Goal: Transaction & Acquisition: Register for event/course

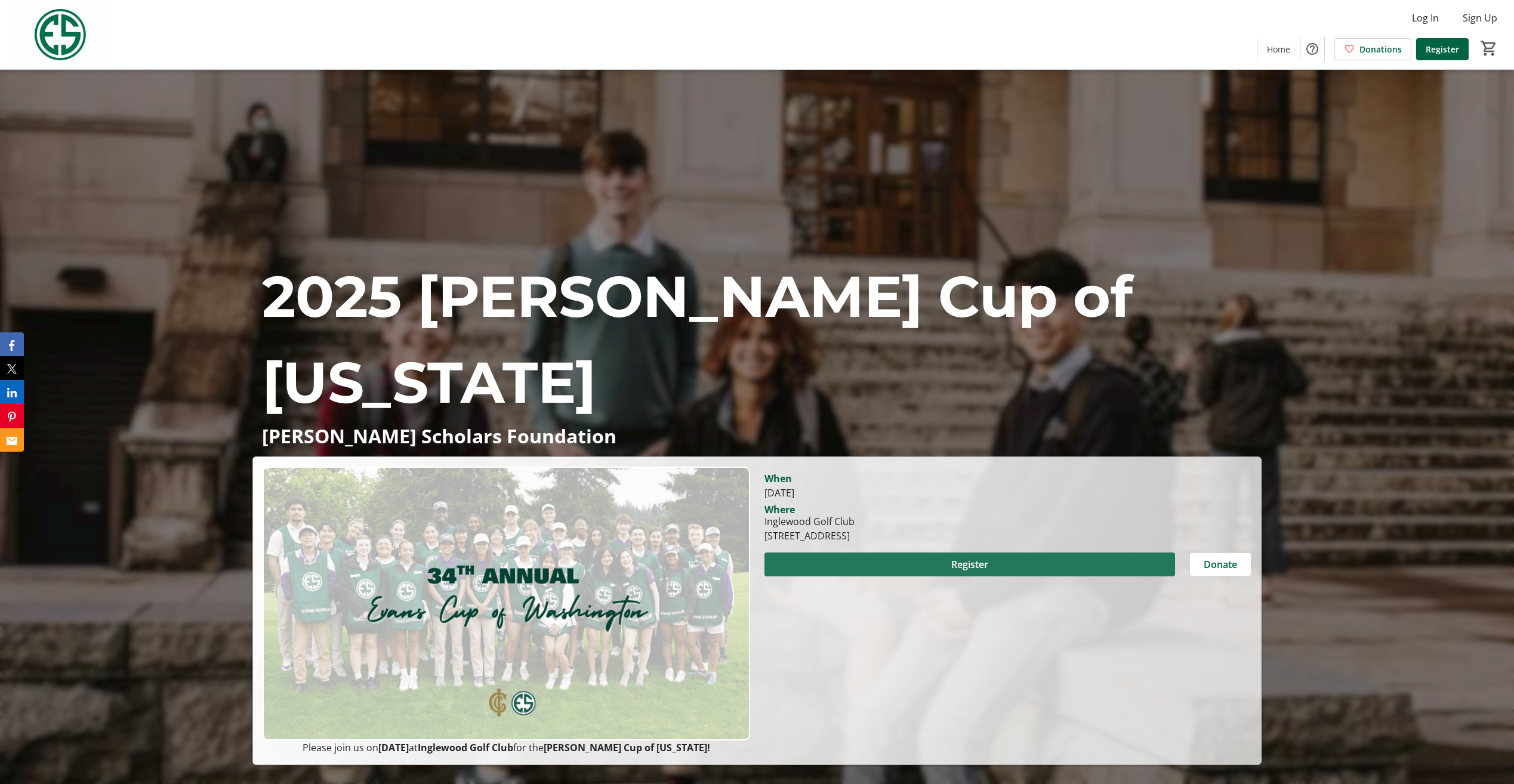
click at [973, 565] on span "Register" at bounding box center [970, 565] width 37 height 14
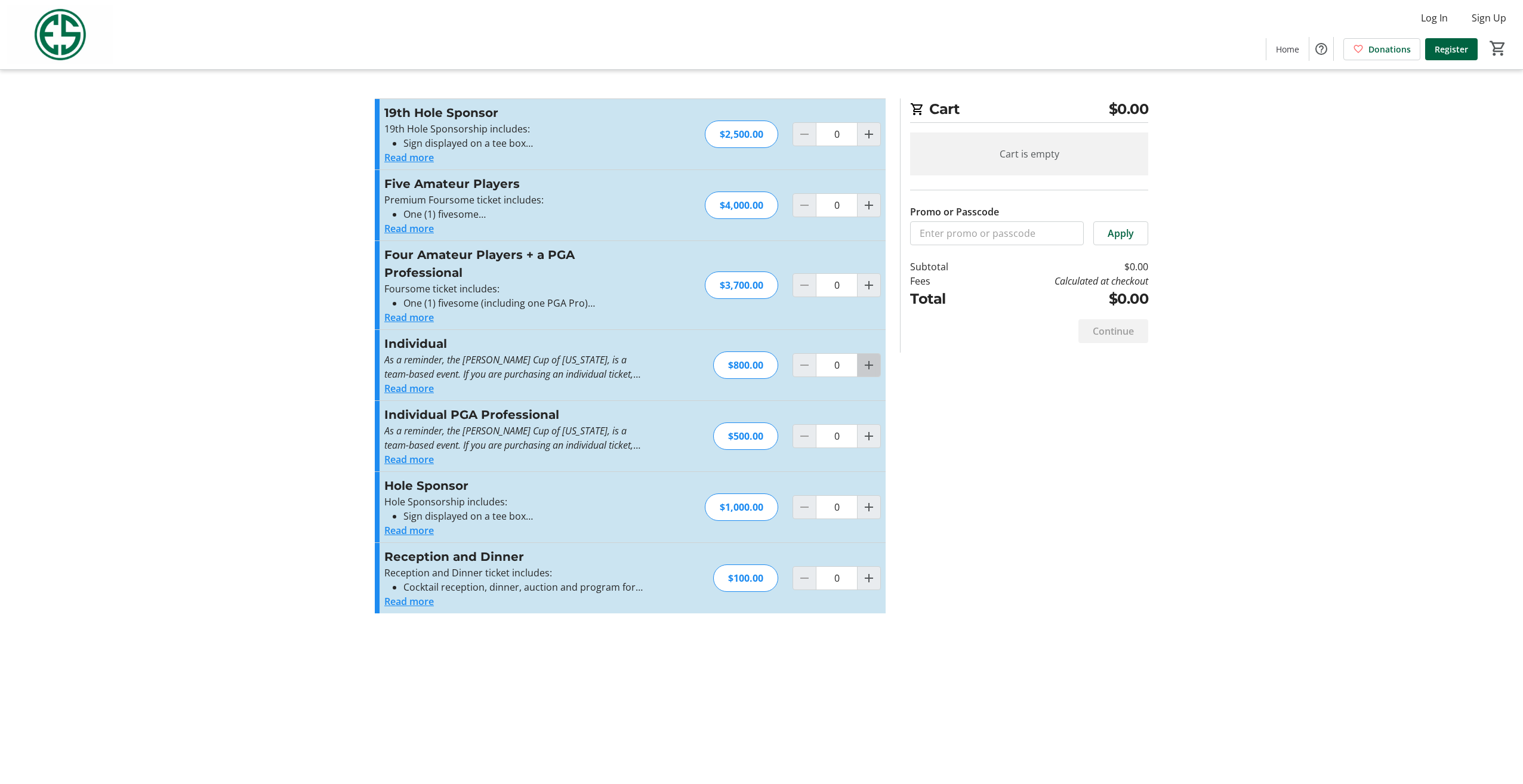
click at [868, 366] on mat-icon "Increment by one" at bounding box center [869, 365] width 14 height 14
type input "1"
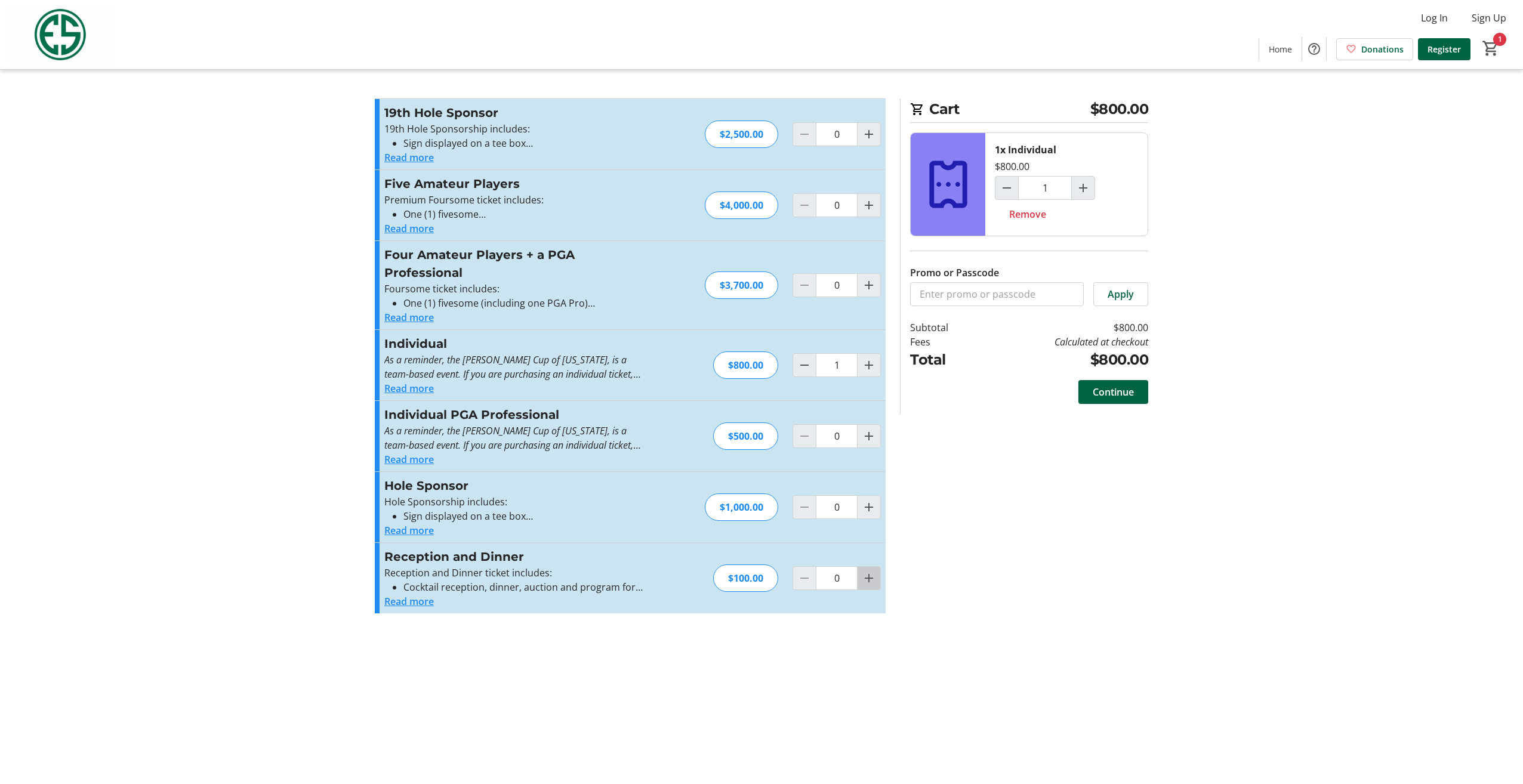
click at [871, 574] on mat-icon "Increment by one" at bounding box center [869, 579] width 14 height 14
type input "1"
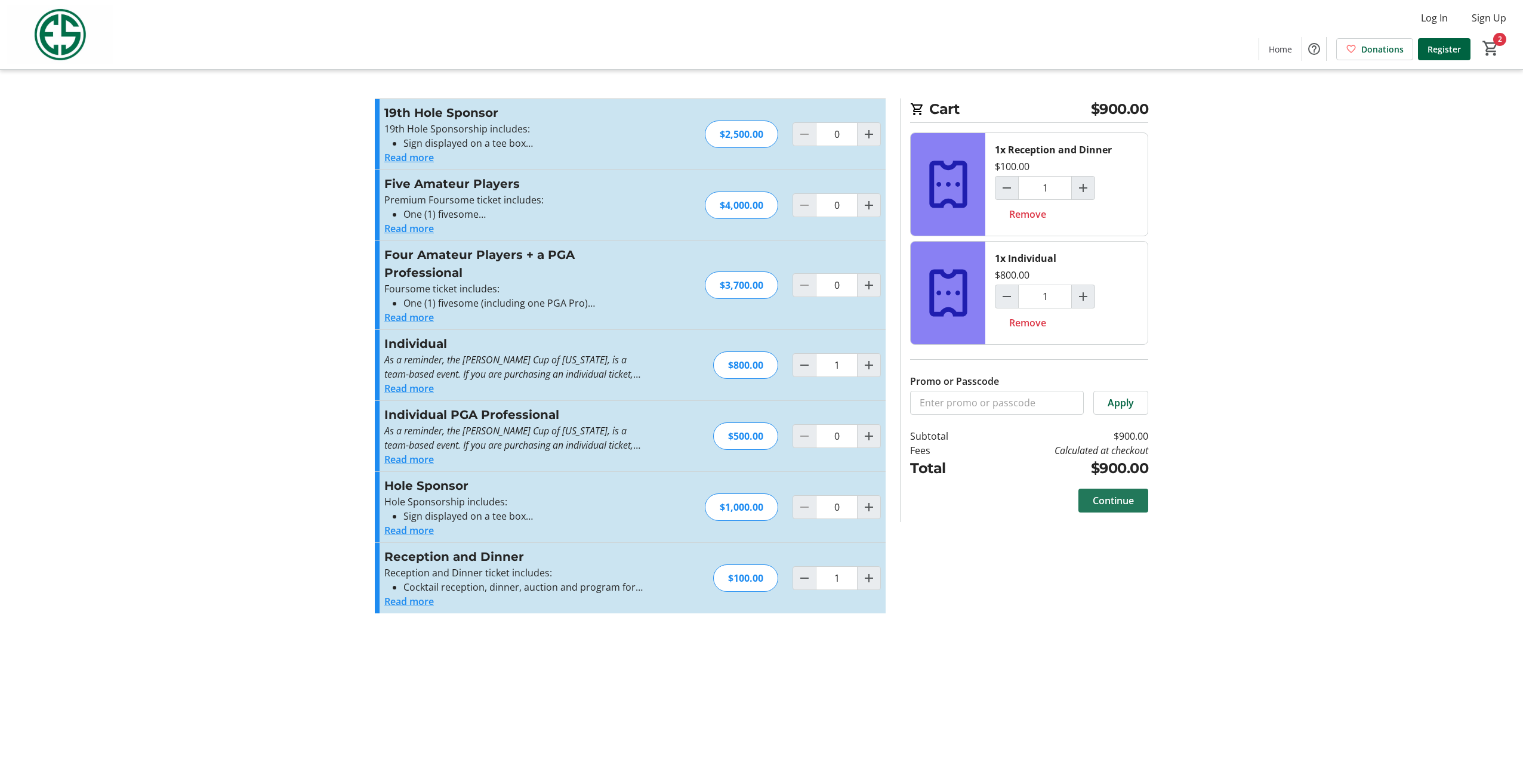
click at [1121, 498] on span "Continue" at bounding box center [1113, 501] width 41 height 14
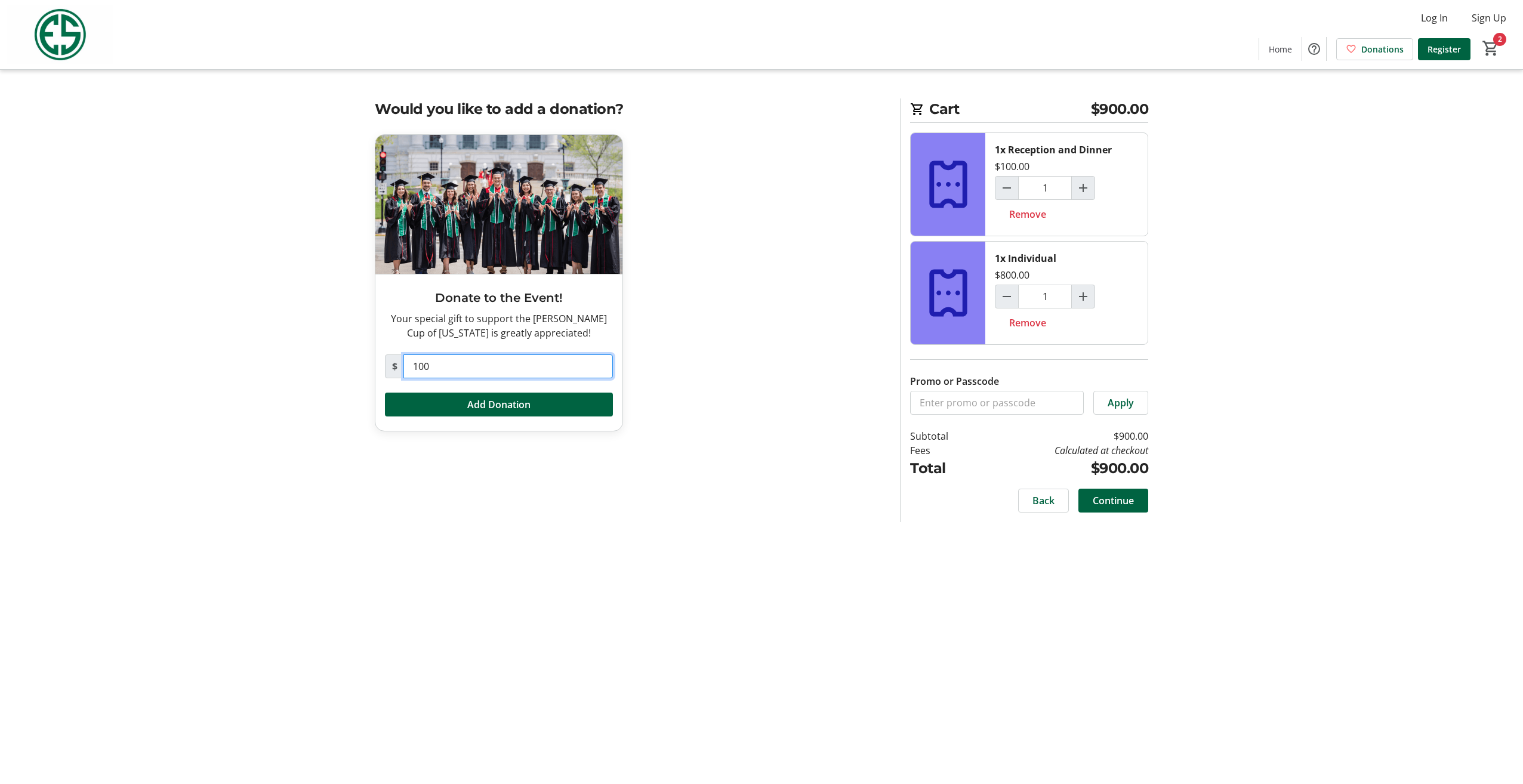
click at [506, 367] on input "100" at bounding box center [508, 366] width 210 height 24
type input "1"
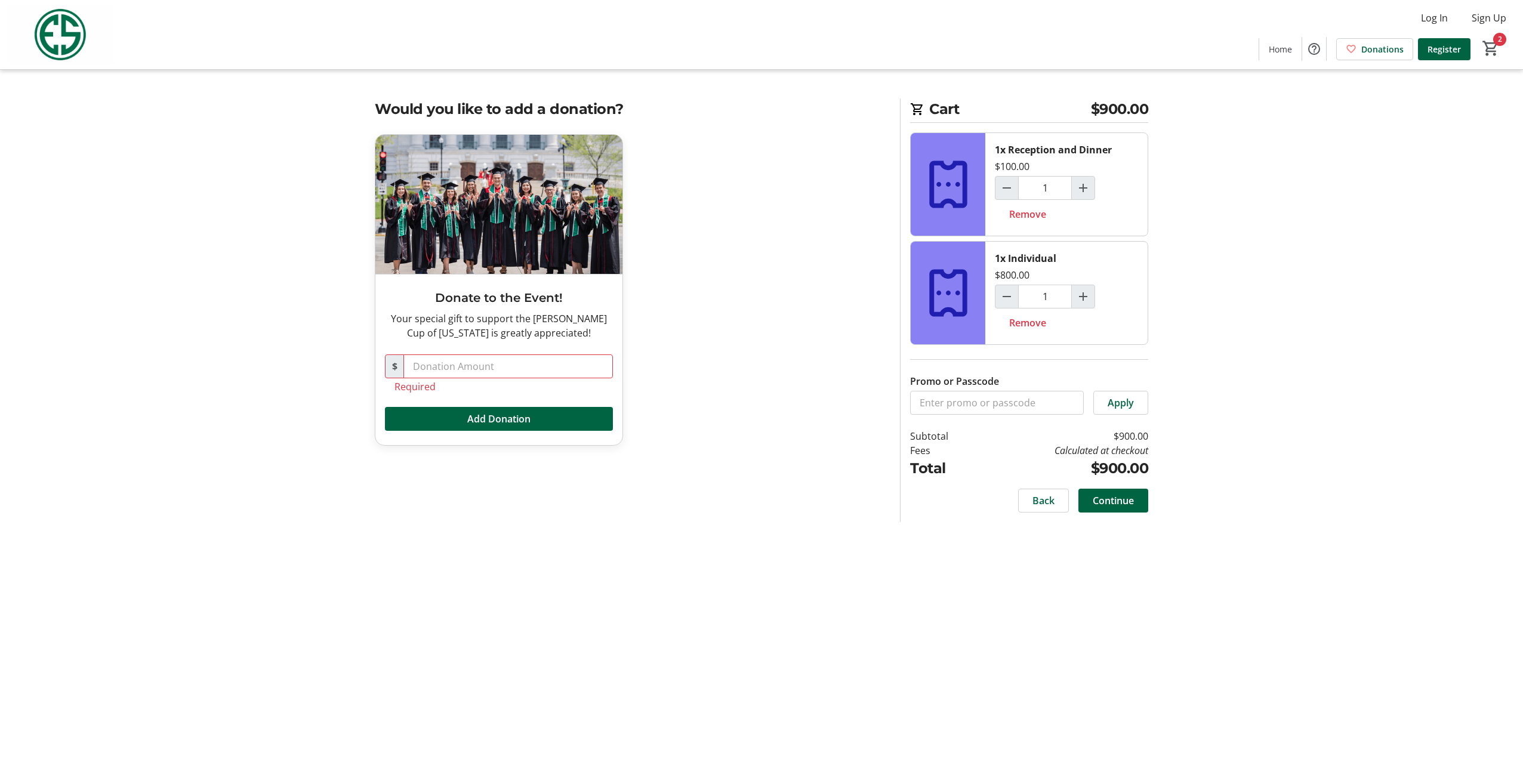
click at [766, 411] on div "Donate to the Event! Your special gift to support the Evans Cup of Washington i…" at bounding box center [630, 297] width 525 height 326
click at [1110, 496] on span "Continue" at bounding box center [1113, 501] width 41 height 14
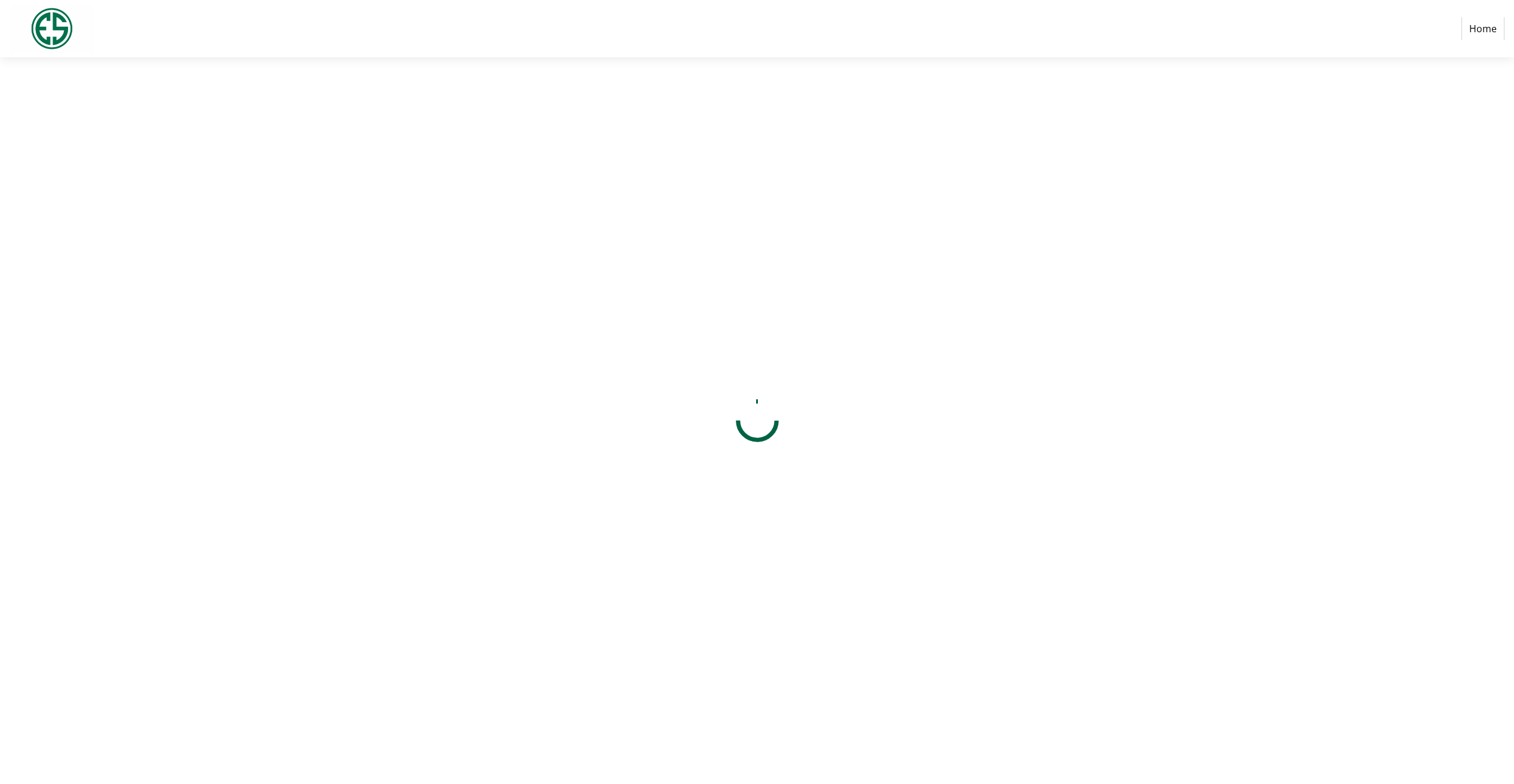
select select "US"
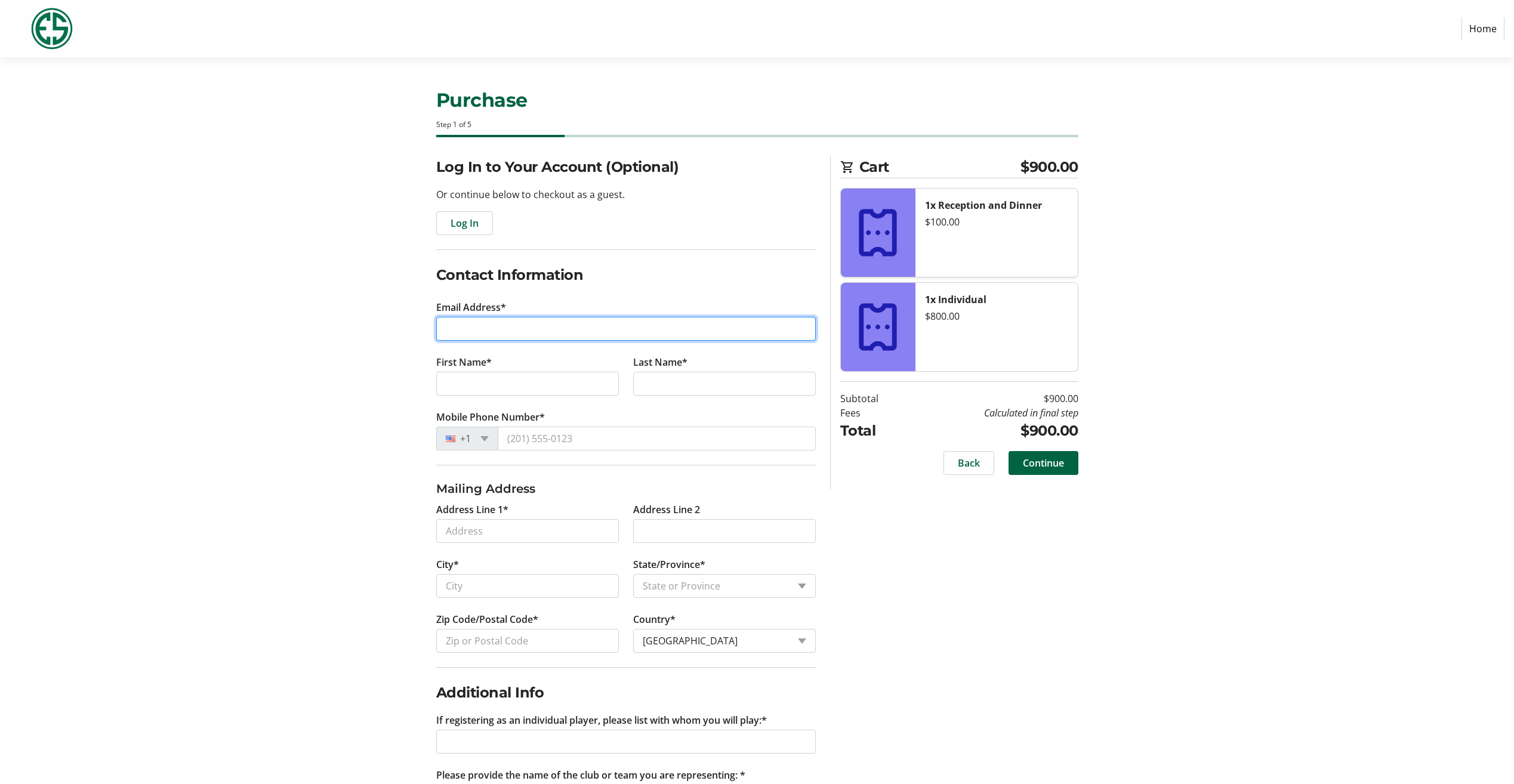
click at [512, 332] on input "Email Address*" at bounding box center [626, 329] width 380 height 24
type input "jblattner@avenue55.net"
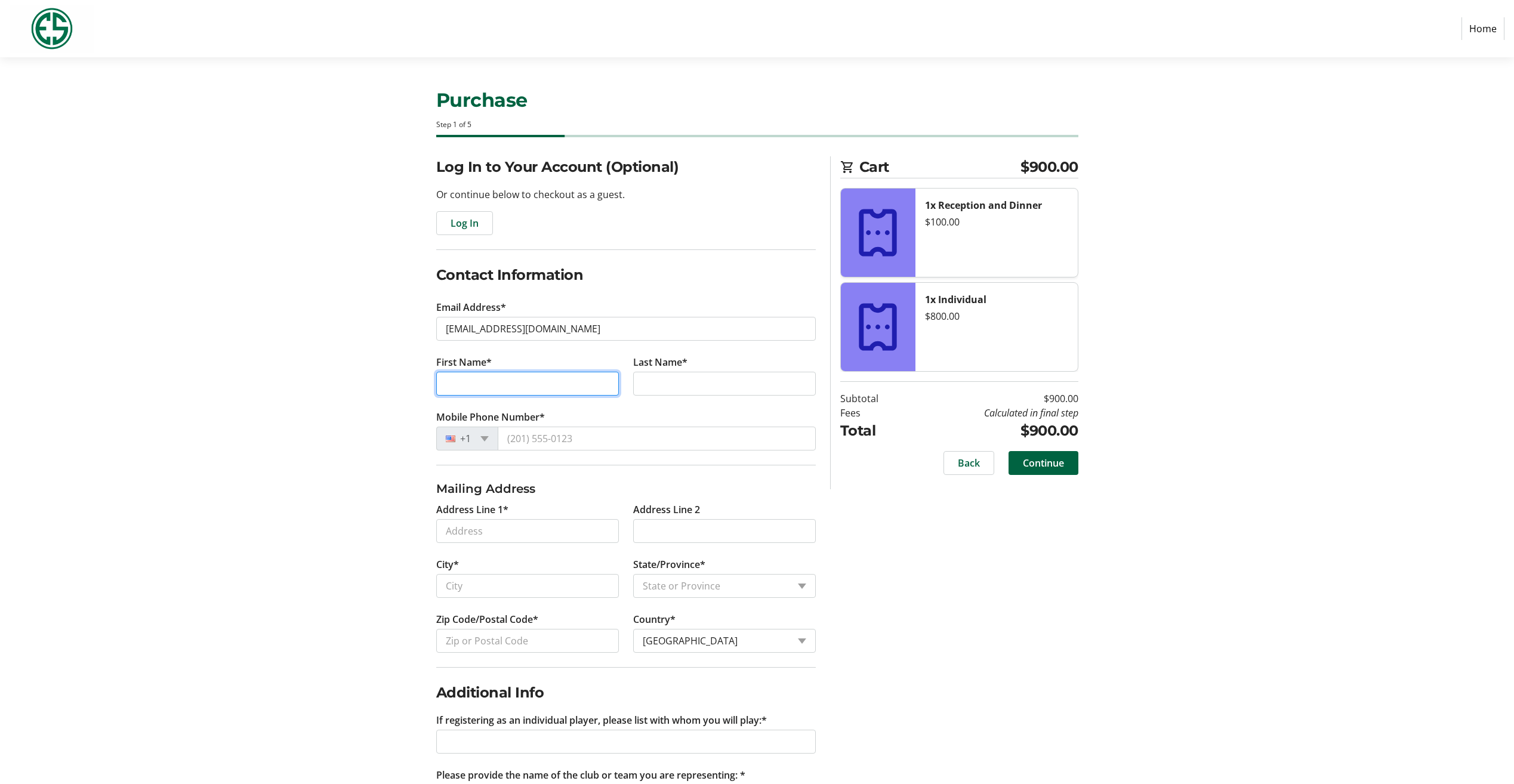
type input "Joe"
type input "Blattner"
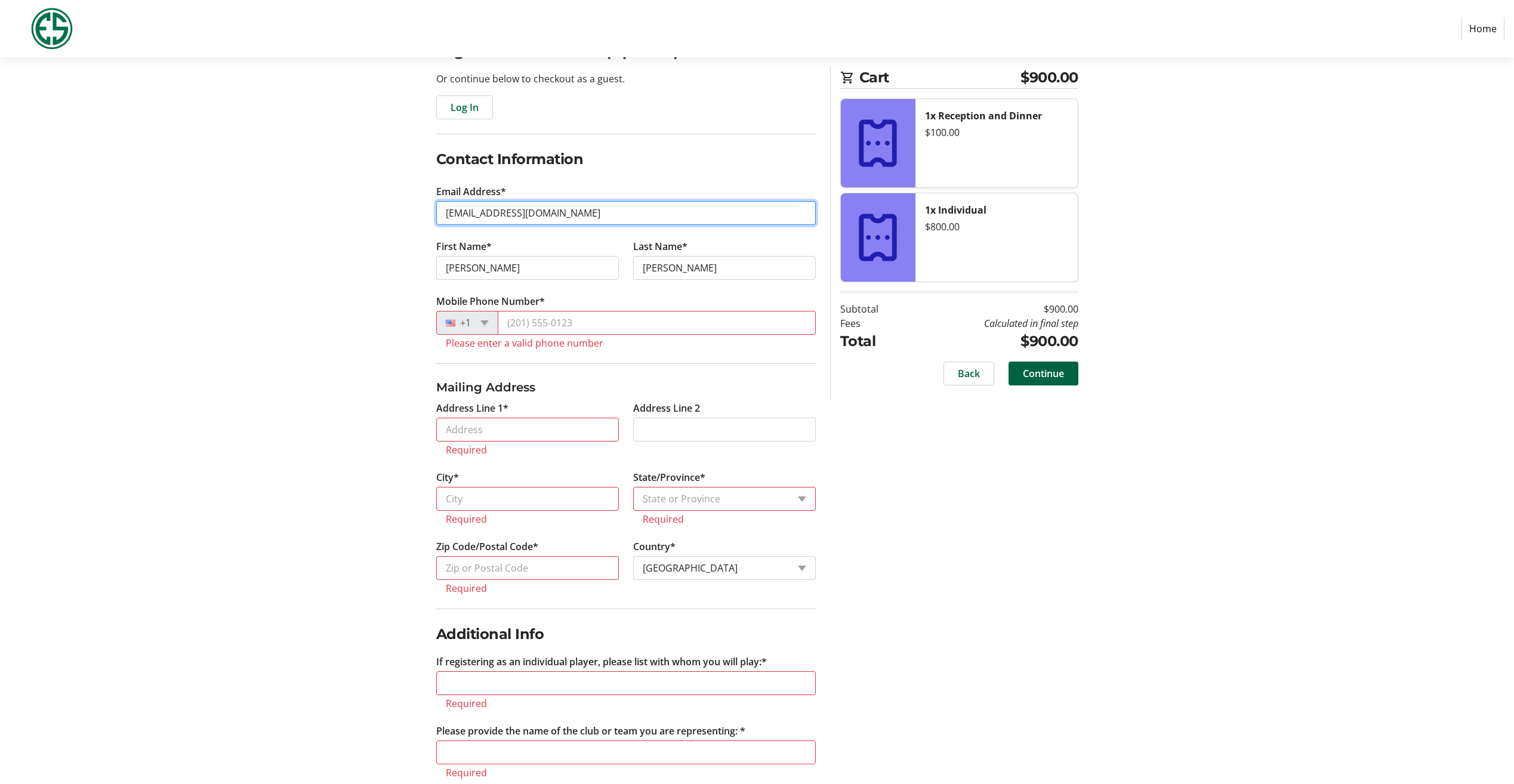
scroll to position [139, 0]
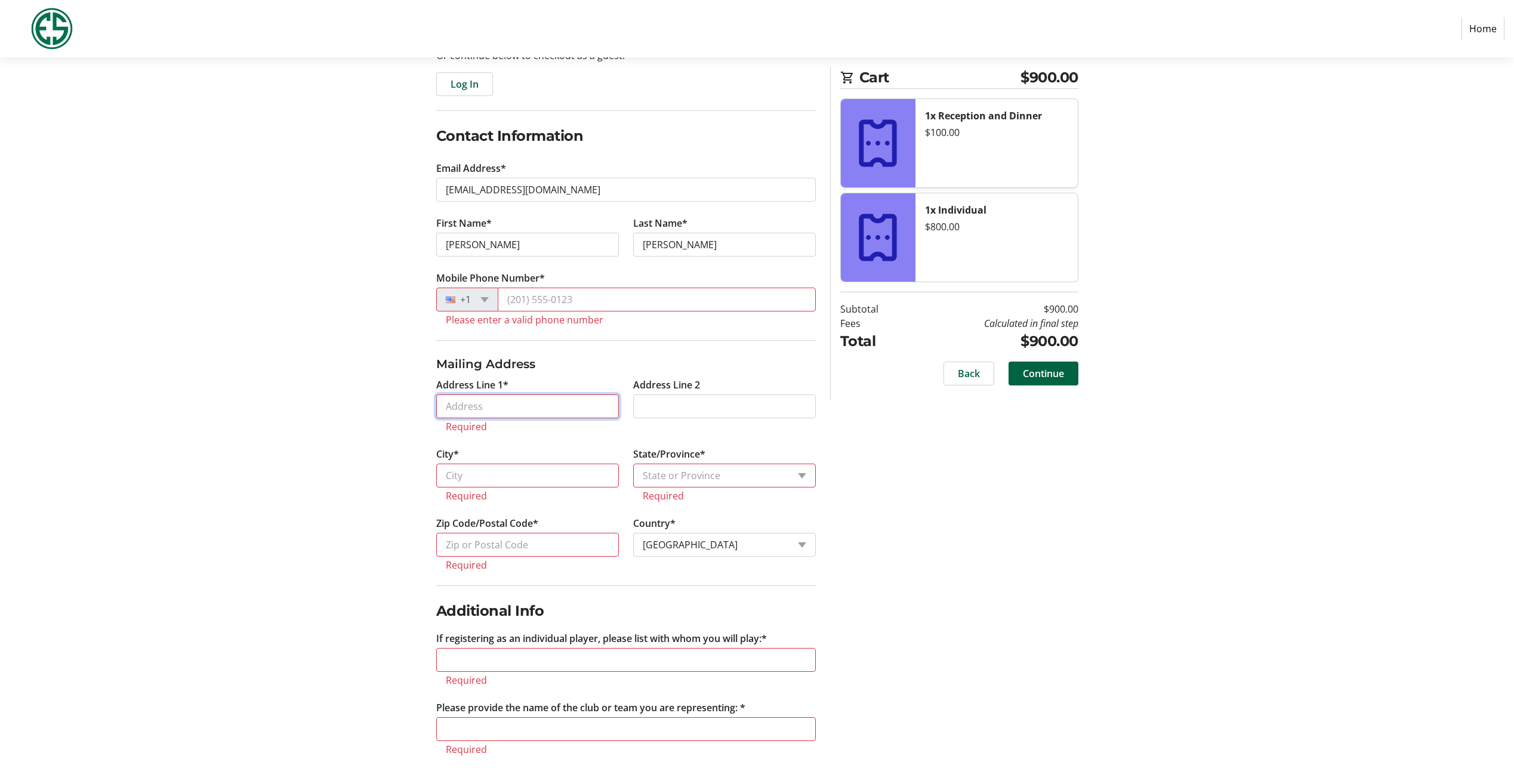
click at [513, 406] on input "Address Line 1*" at bounding box center [527, 407] width 183 height 24
type input "601 Union Street suite 2930, Seattle, WA, USA"
type input "(206) 819-5522"
type input "Seattle"
select select "WA"
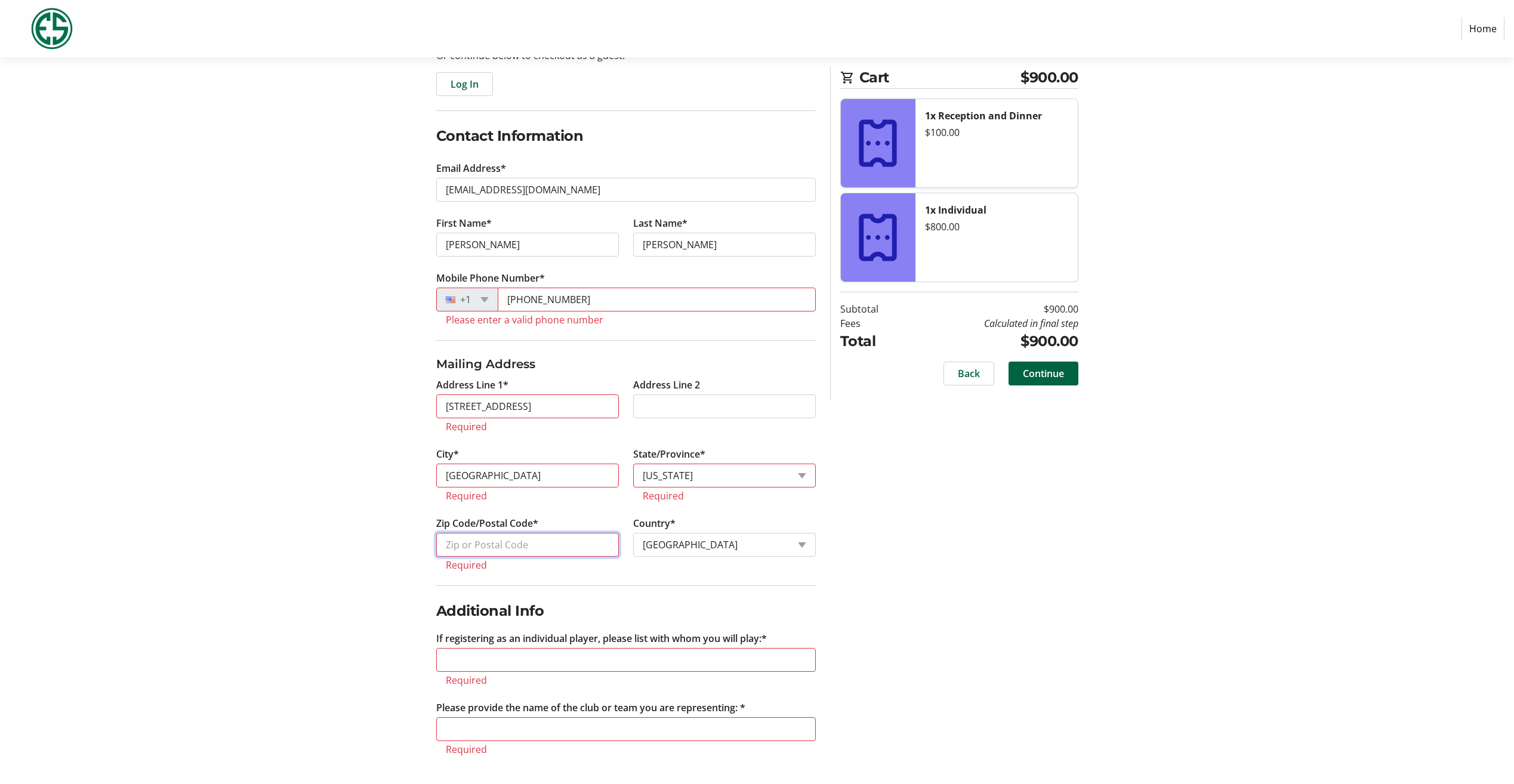
type input "98101"
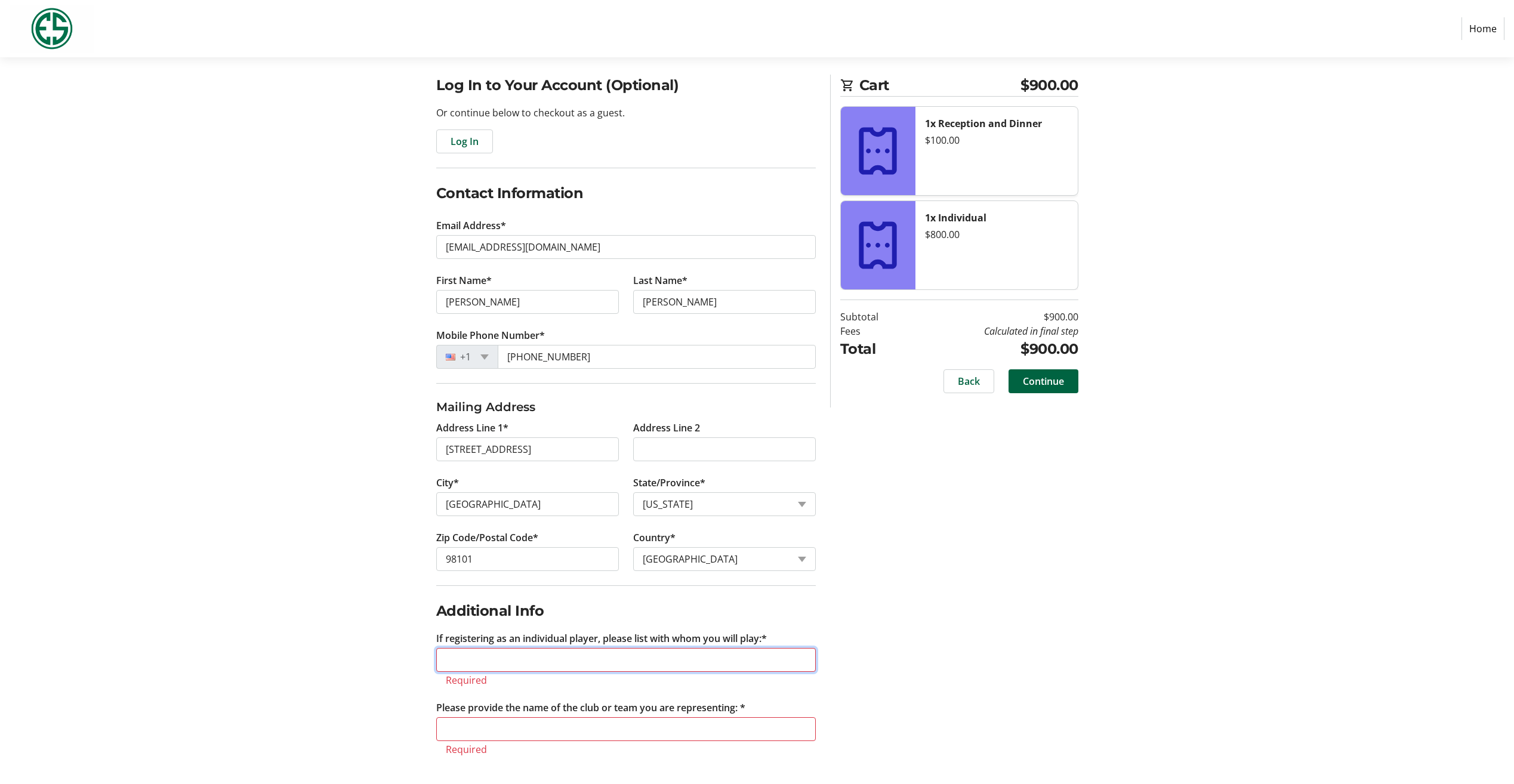
click at [577, 665] on input "If registering as an individual player, please list with whom you will play:*" at bounding box center [626, 660] width 380 height 24
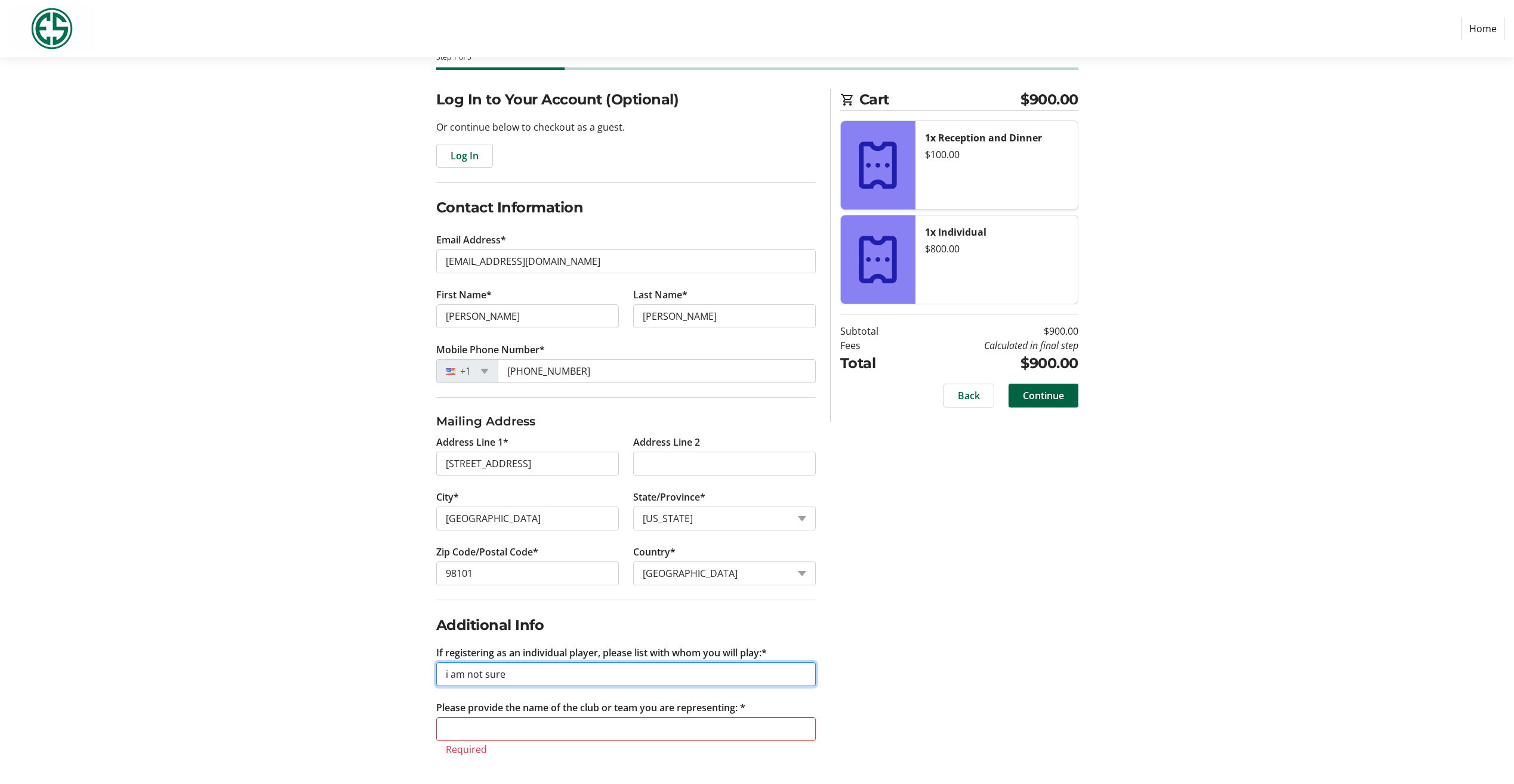
type input "i am not sure"
click at [655, 720] on input "Please provide the name of the club or team you are representing: *" at bounding box center [626, 729] width 380 height 24
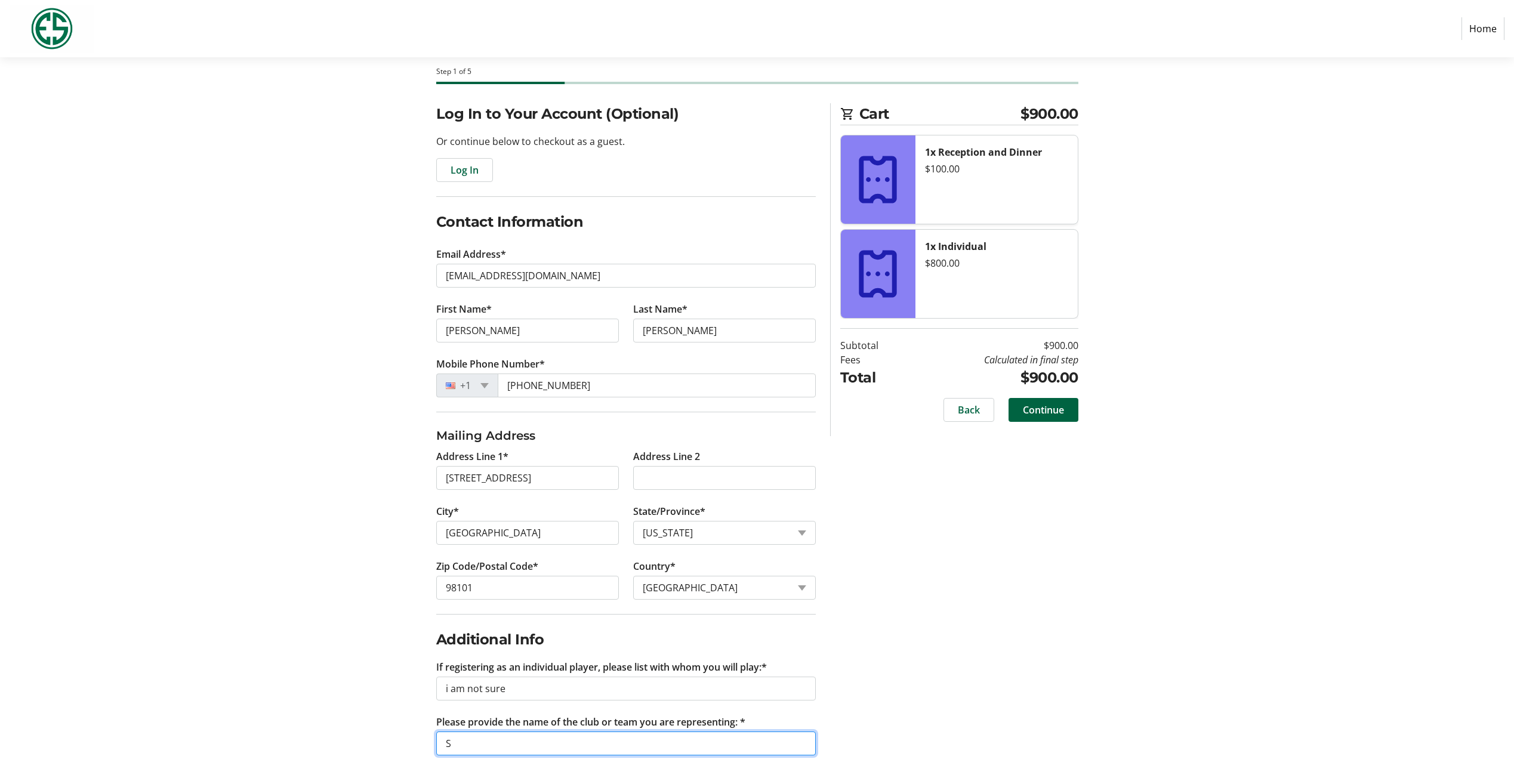
scroll to position [53, 0]
type input "Seattle Golf Club"
click at [1047, 410] on span "Continue" at bounding box center [1044, 410] width 41 height 14
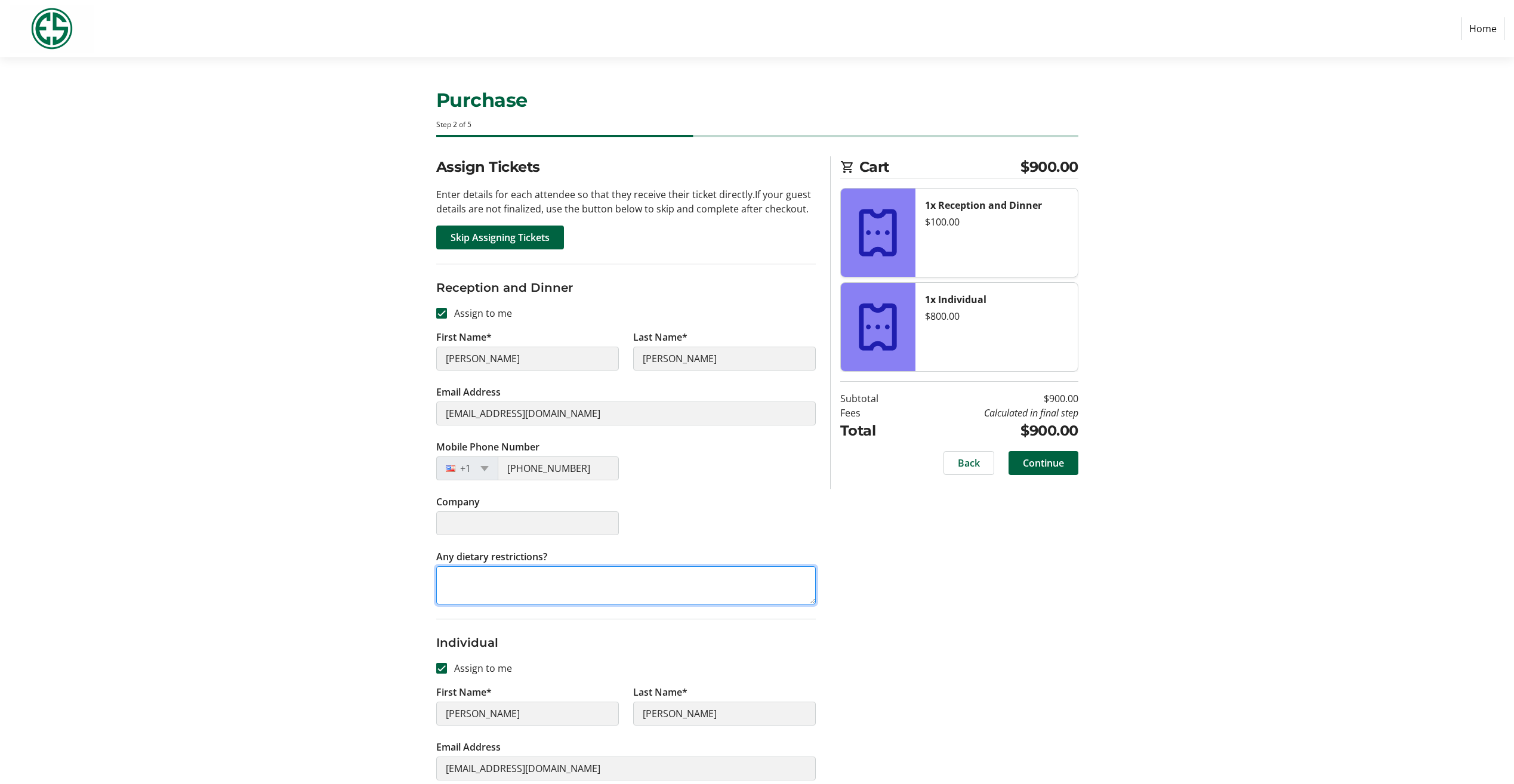
click at [612, 585] on textarea "Any dietary restrictions?" at bounding box center [626, 586] width 380 height 38
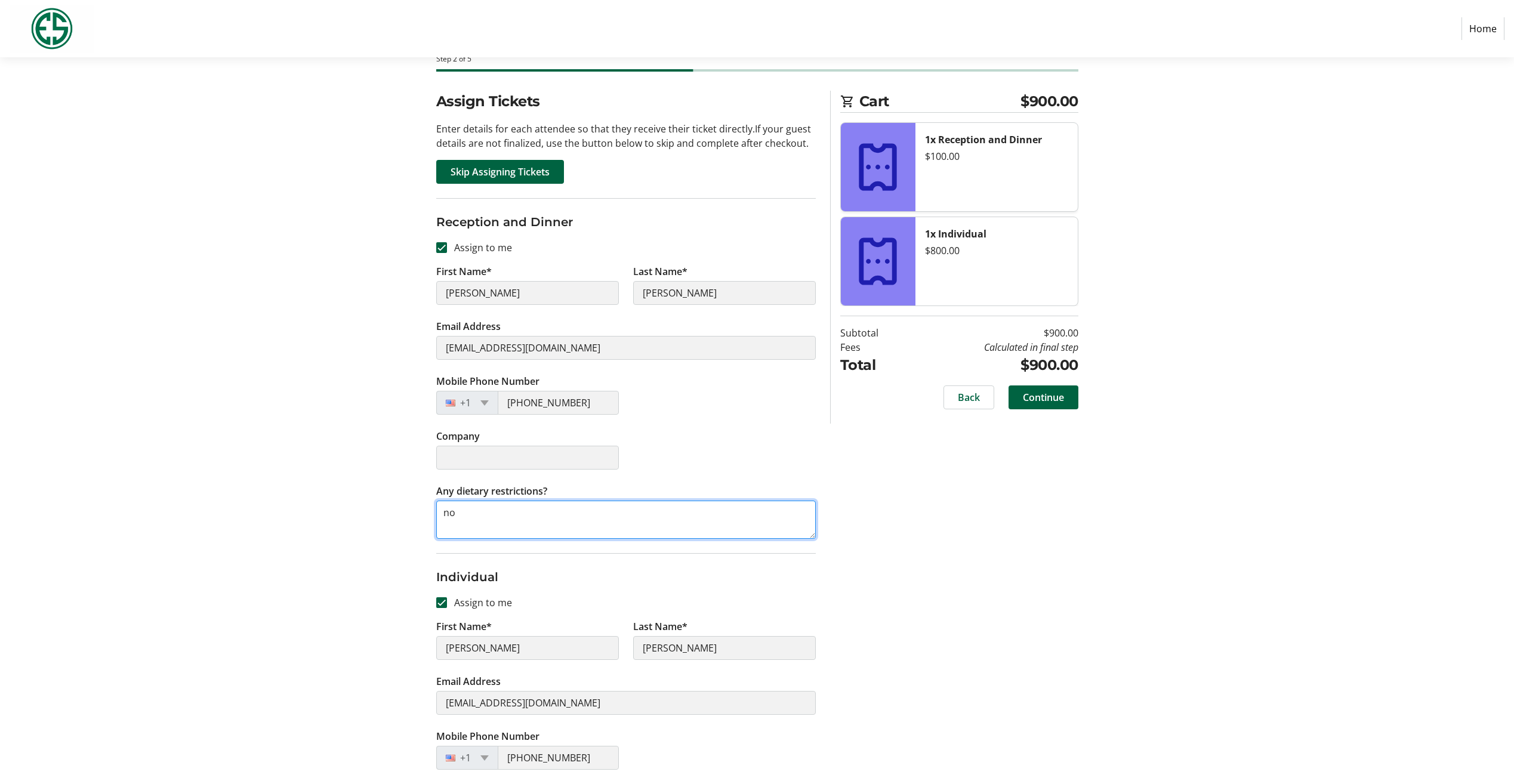
scroll to position [245, 0]
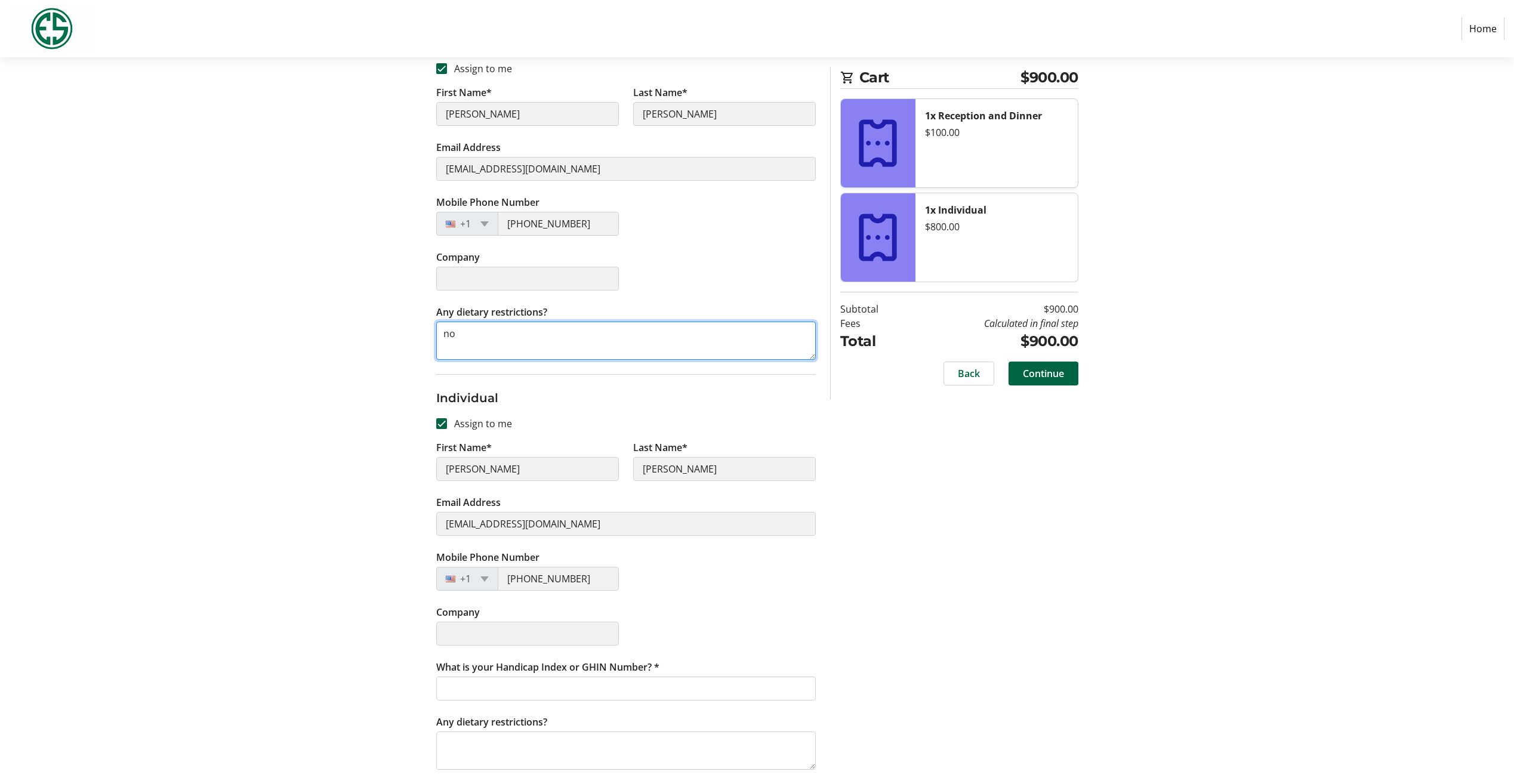
type textarea "no"
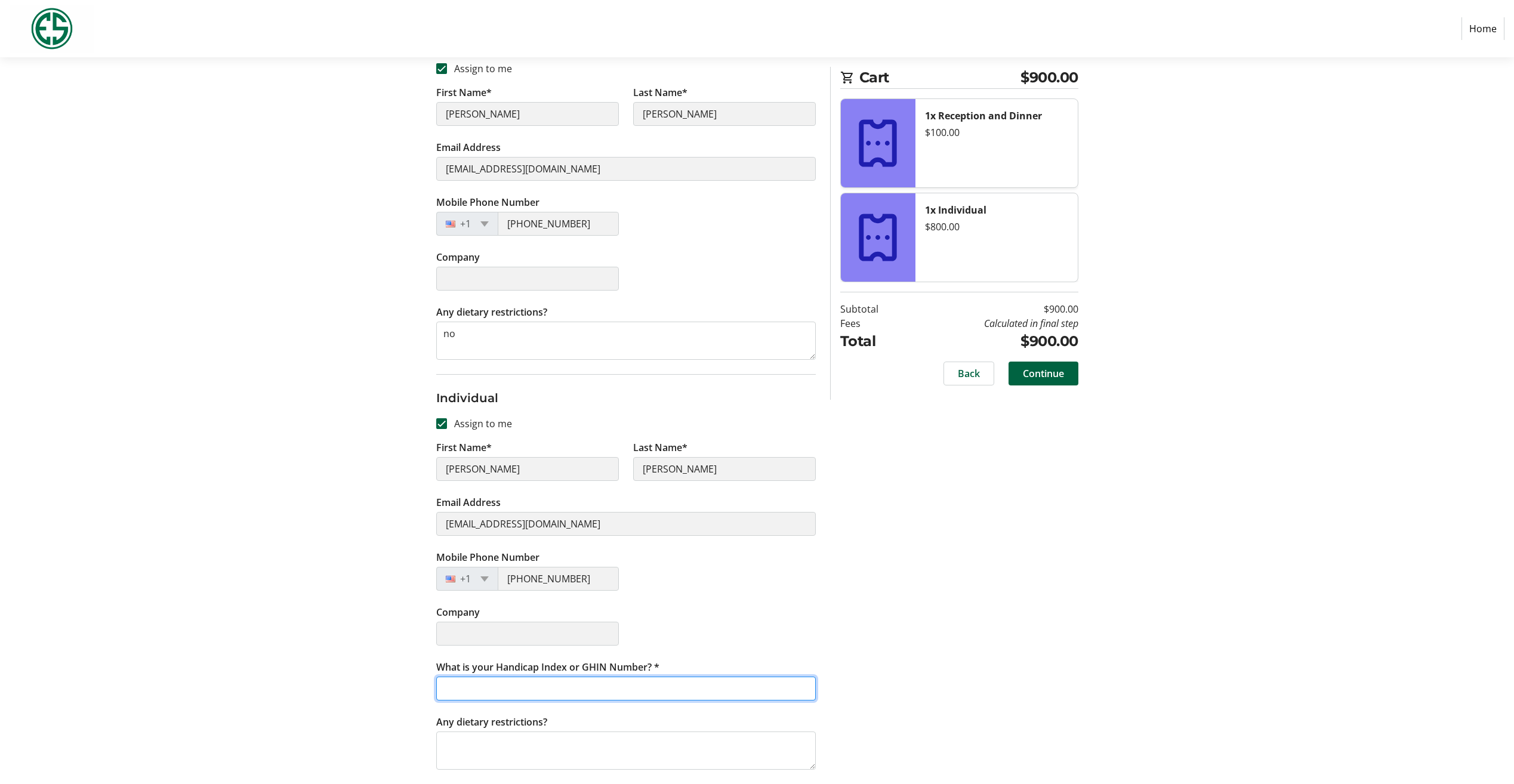
click at [670, 687] on input "What is your Handicap Index or GHIN Number? *" at bounding box center [626, 689] width 380 height 24
type input "2529388"
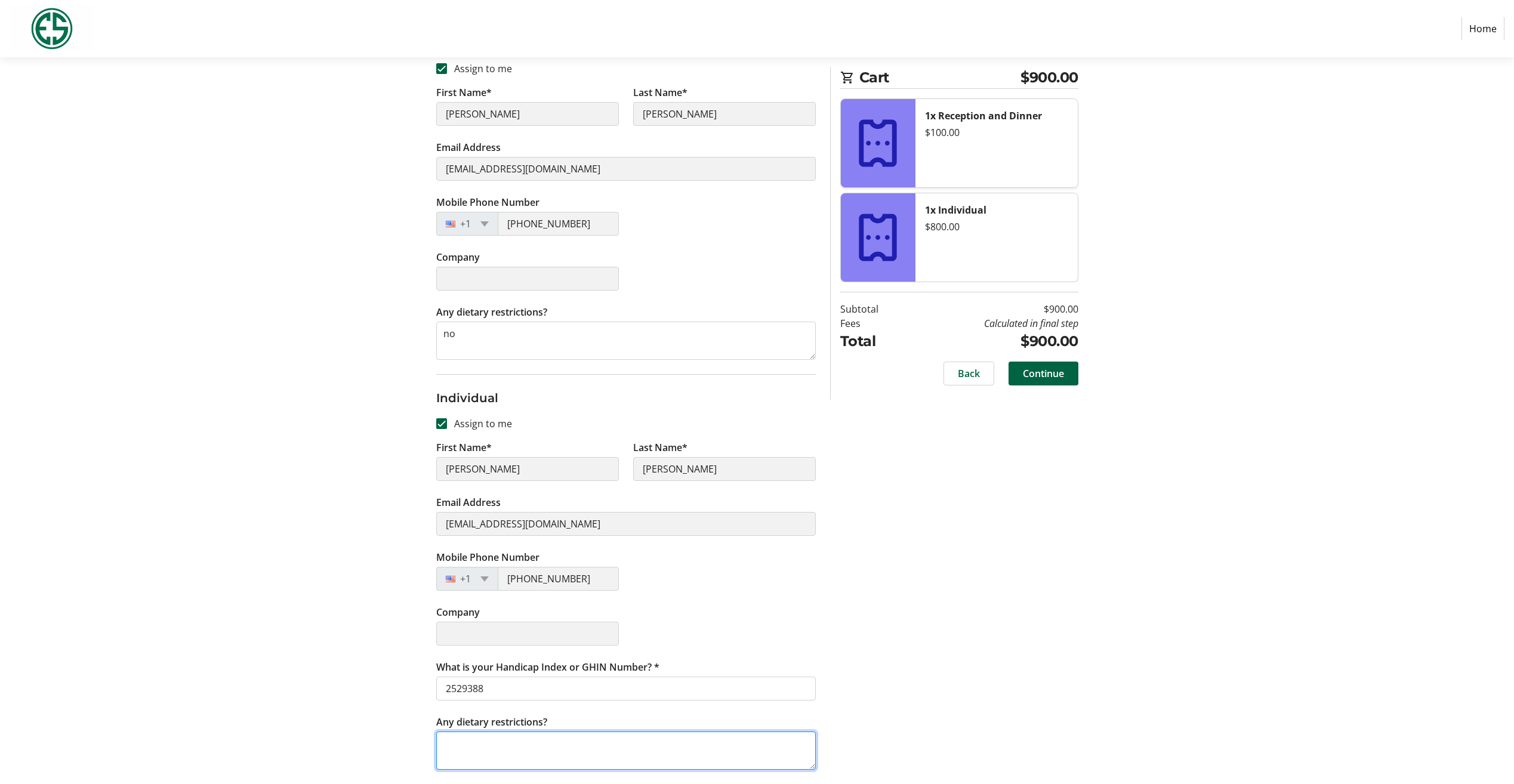
click at [633, 754] on textarea "Any dietary restrictions?" at bounding box center [626, 751] width 380 height 38
type textarea "no"
click at [1041, 370] on span "Continue" at bounding box center [1044, 374] width 41 height 14
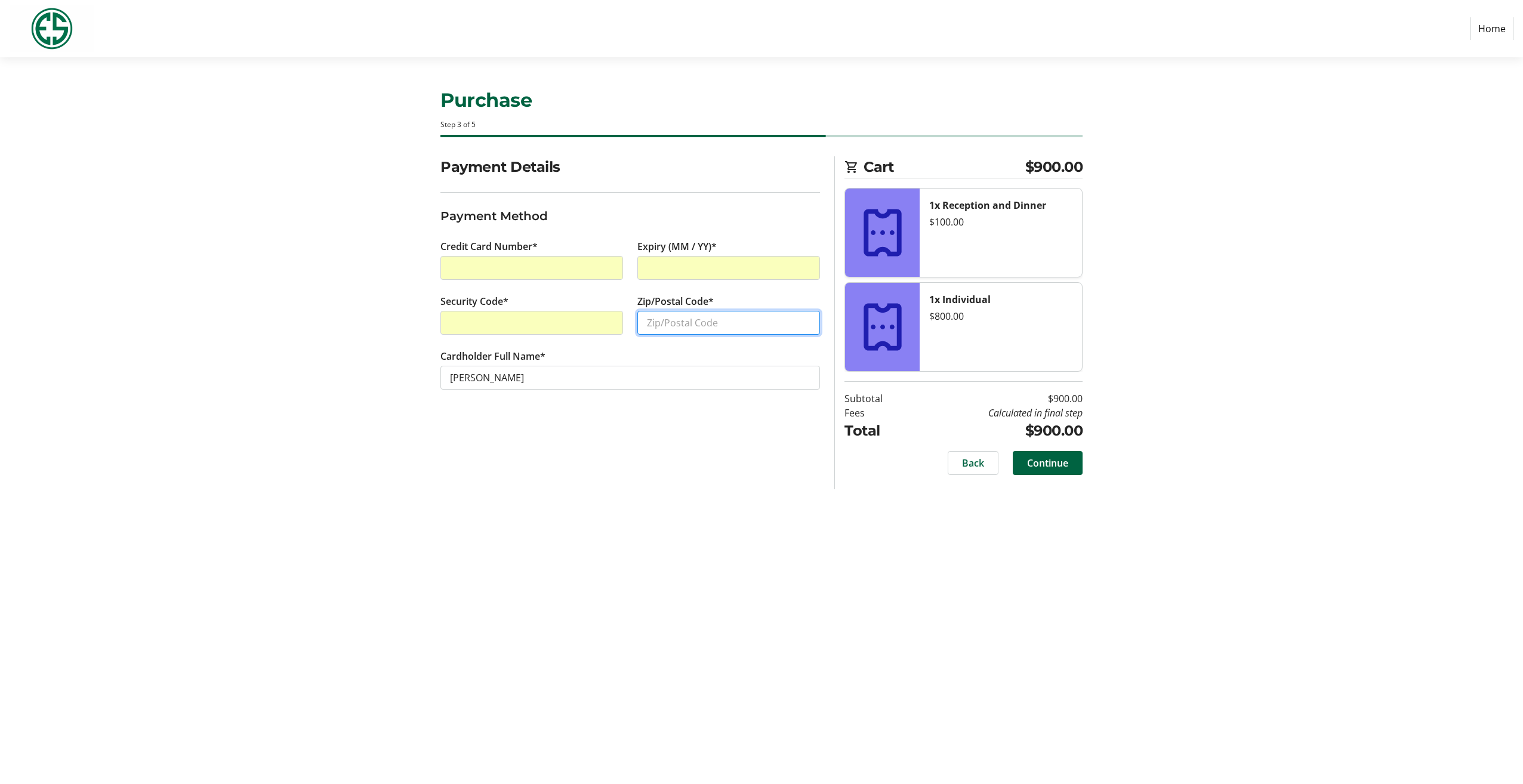
click at [741, 316] on input "Zip/Postal Code*" at bounding box center [729, 323] width 183 height 24
type input "98101"
type input "0"
click at [1056, 460] on span "Continue" at bounding box center [1048, 463] width 41 height 14
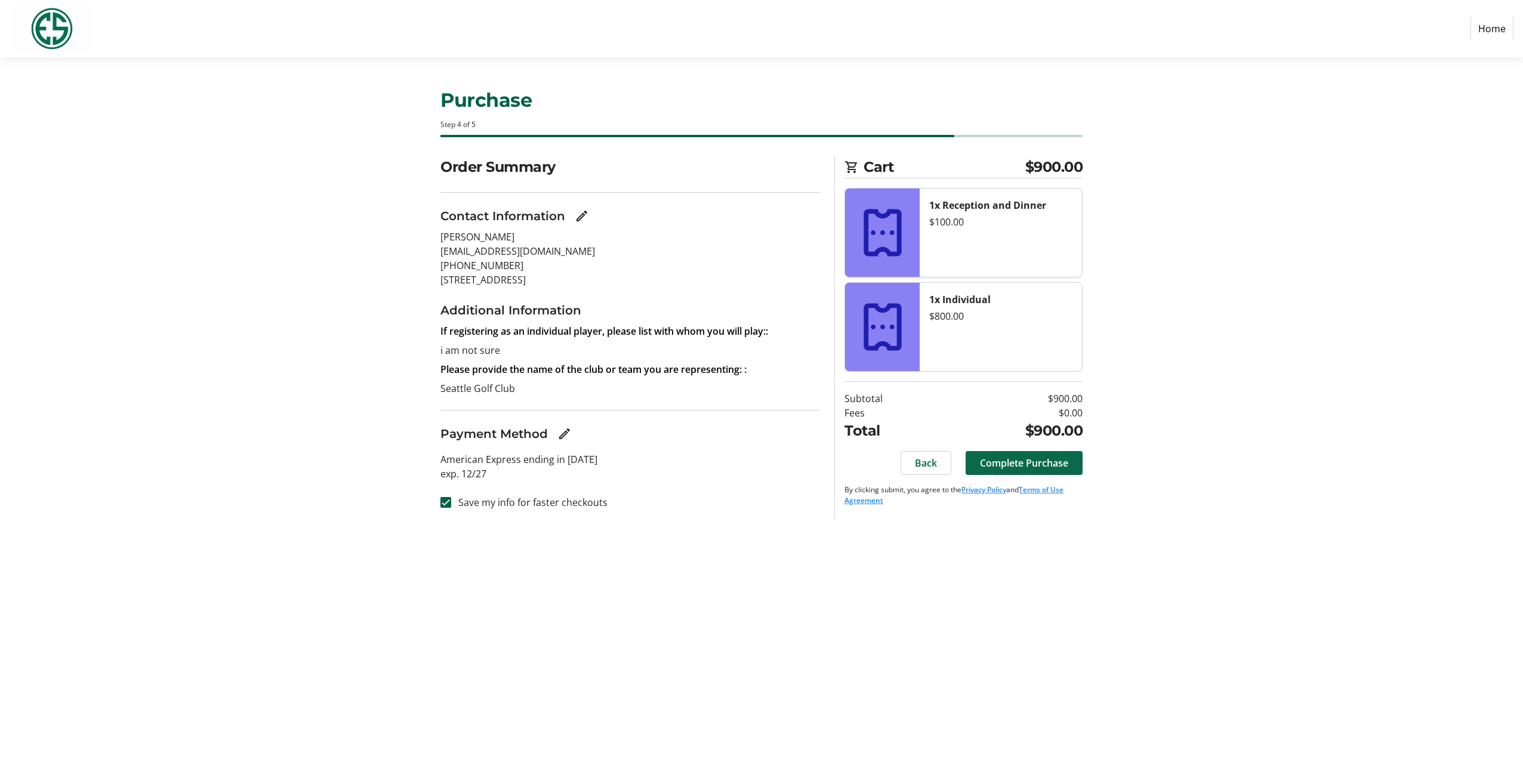
click at [1037, 463] on span "Complete Purchase" at bounding box center [1024, 463] width 88 height 14
